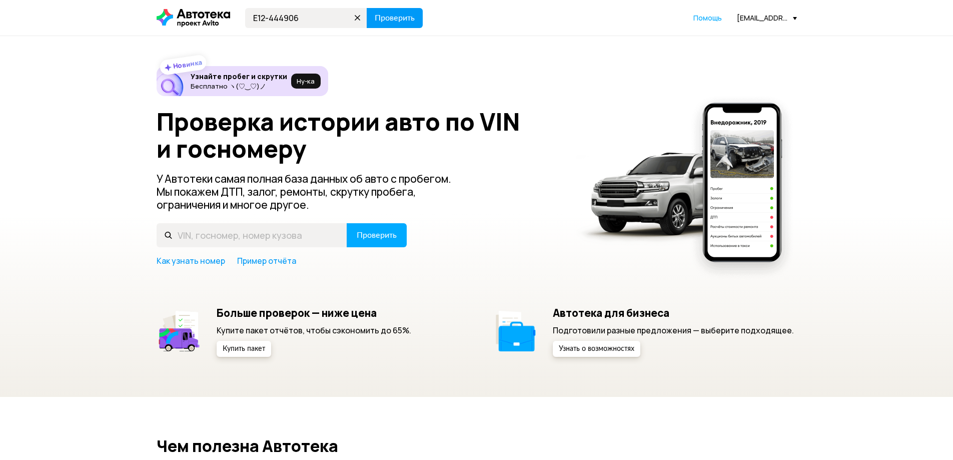
type input "E12-444906"
click at [392, 11] on button "Проверить" at bounding box center [395, 18] width 56 height 20
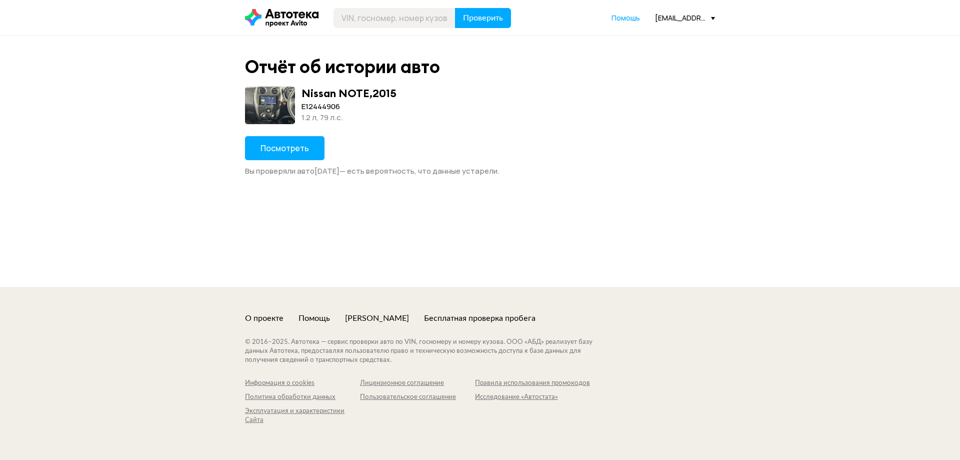
click at [277, 157] on button "Посмотреть" at bounding box center [285, 148] width 80 height 24
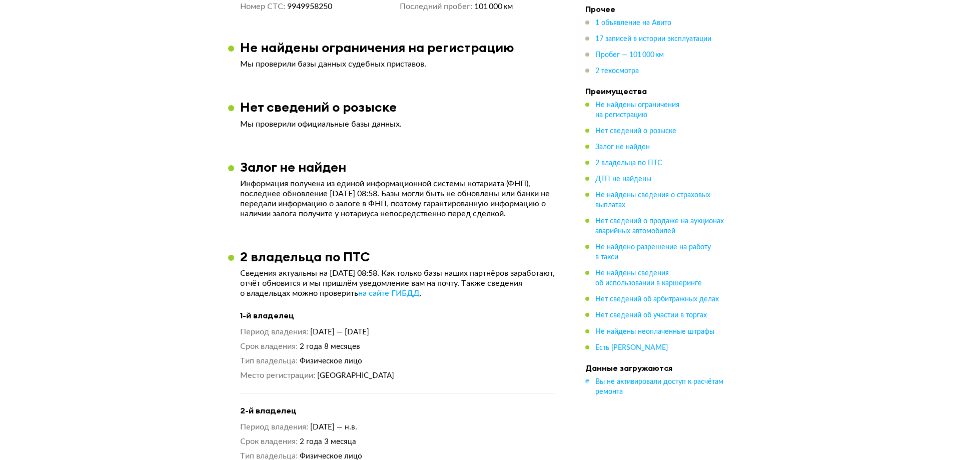
scroll to position [850, 0]
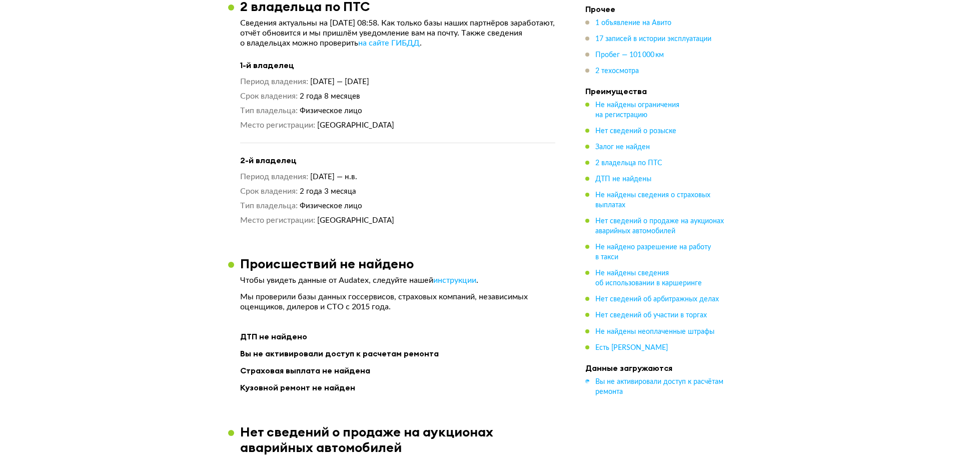
drag, startPoint x: 334, startPoint y: 93, endPoint x: 384, endPoint y: 93, distance: 50.0
click at [369, 86] on span "[DATE] — [DATE]" at bounding box center [339, 82] width 59 height 8
drag, startPoint x: 304, startPoint y: 104, endPoint x: 329, endPoint y: 103, distance: 24.5
click at [328, 100] on span "2 года 8 месяцев" at bounding box center [330, 97] width 61 height 8
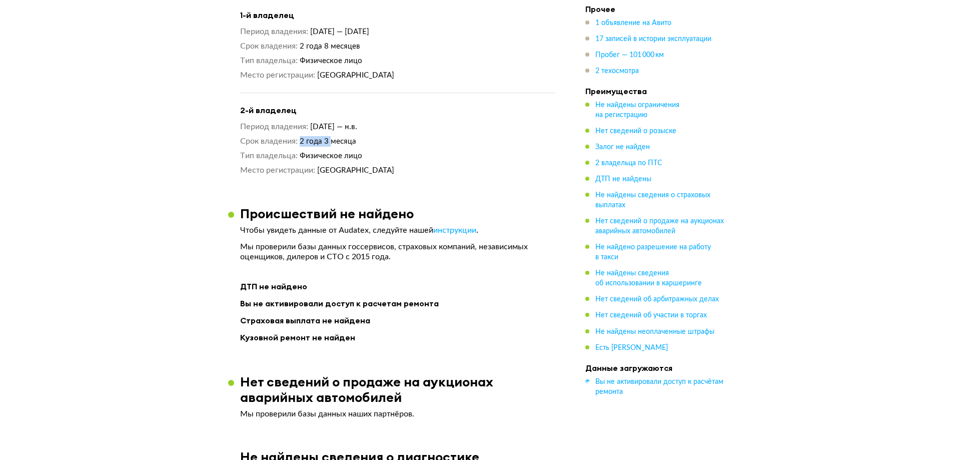
drag, startPoint x: 300, startPoint y: 146, endPoint x: 333, endPoint y: 147, distance: 33.5
click at [333, 147] on dl "Срок владения 2 года 3 месяца" at bounding box center [397, 141] width 315 height 11
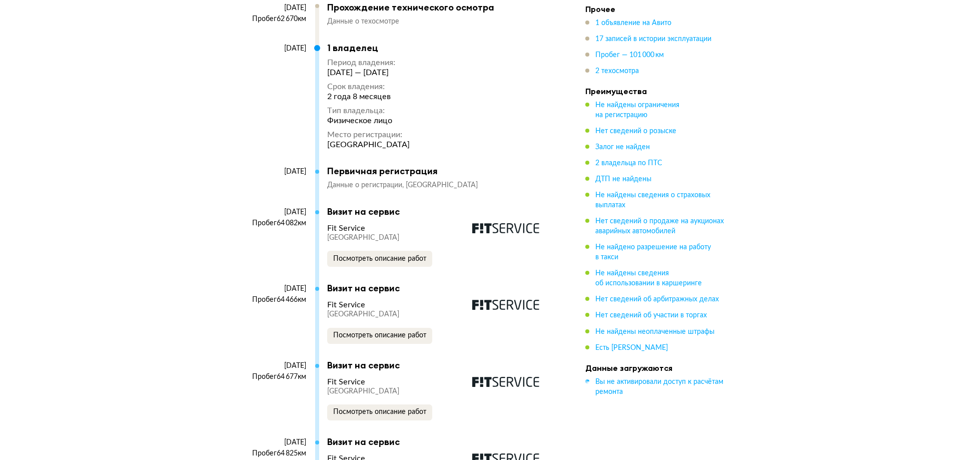
scroll to position [1950, 0]
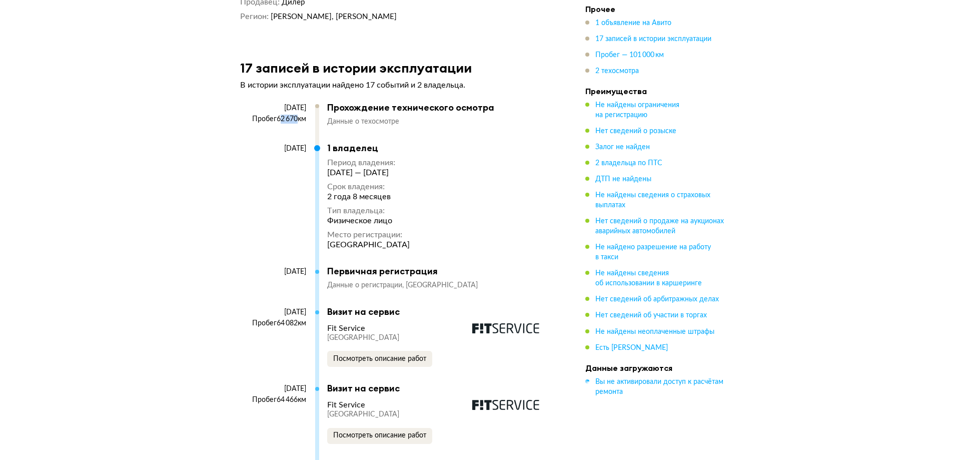
drag, startPoint x: 276, startPoint y: 114, endPoint x: 295, endPoint y: 113, distance: 18.5
click at [295, 115] on div "Пробег 62 670 км" at bounding box center [273, 119] width 66 height 9
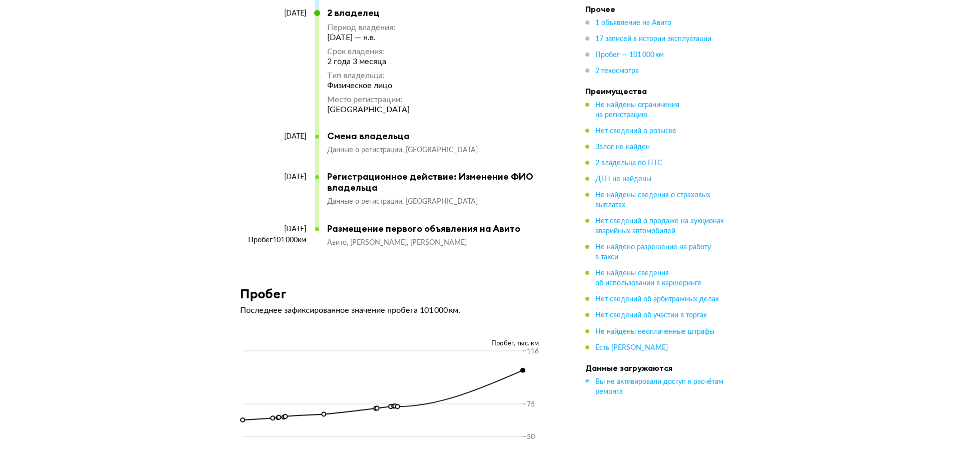
scroll to position [3250, 0]
